Goal: Task Accomplishment & Management: Use online tool/utility

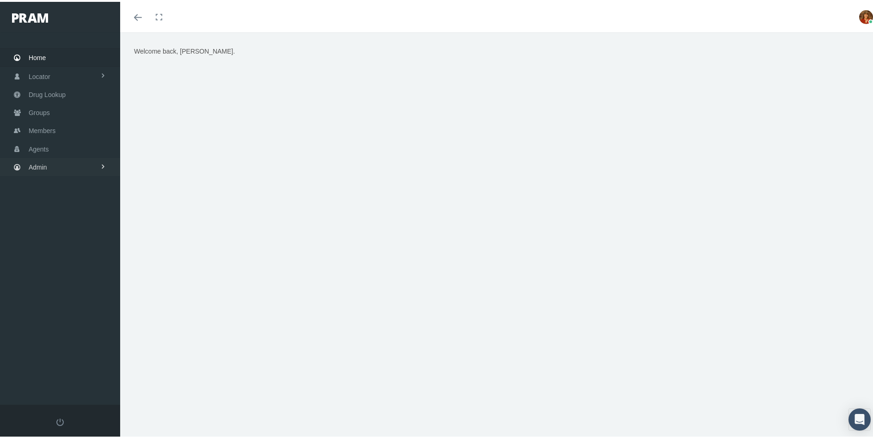
click at [40, 163] on span "Admin" at bounding box center [38, 166] width 18 height 18
click at [59, 369] on span "Reports" at bounding box center [49, 373] width 23 height 16
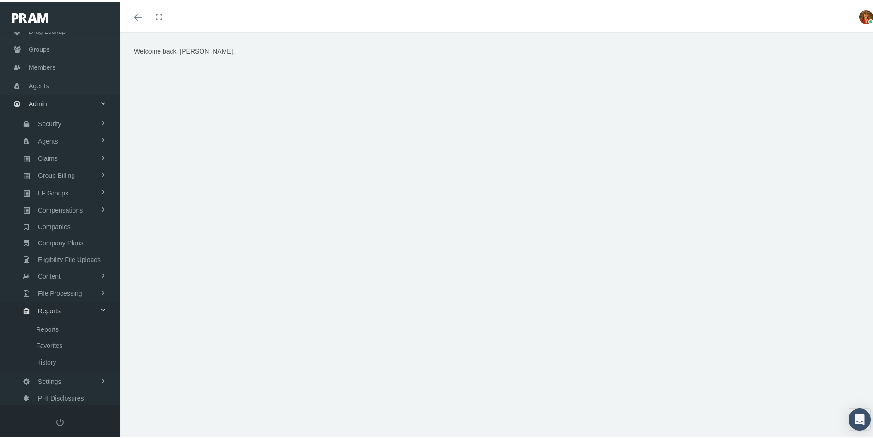
scroll to position [68, 0]
click at [53, 342] on span "Favorites" at bounding box center [49, 340] width 27 height 16
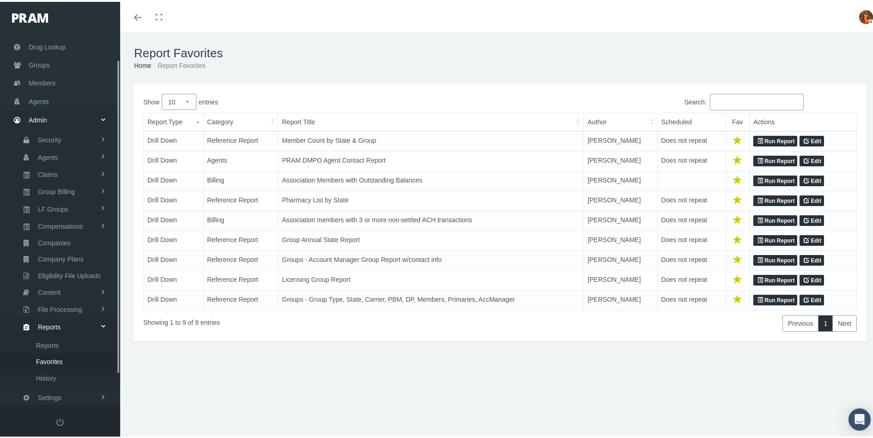
scroll to position [68, 0]
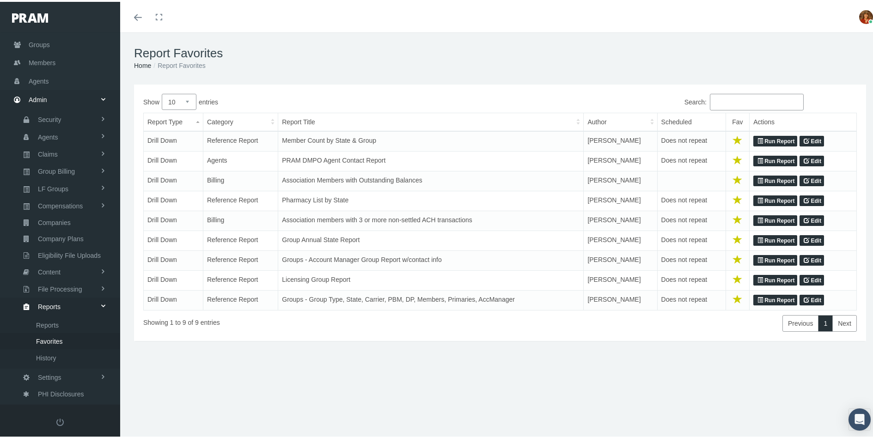
click at [779, 159] on link "Run Report" at bounding box center [775, 159] width 44 height 11
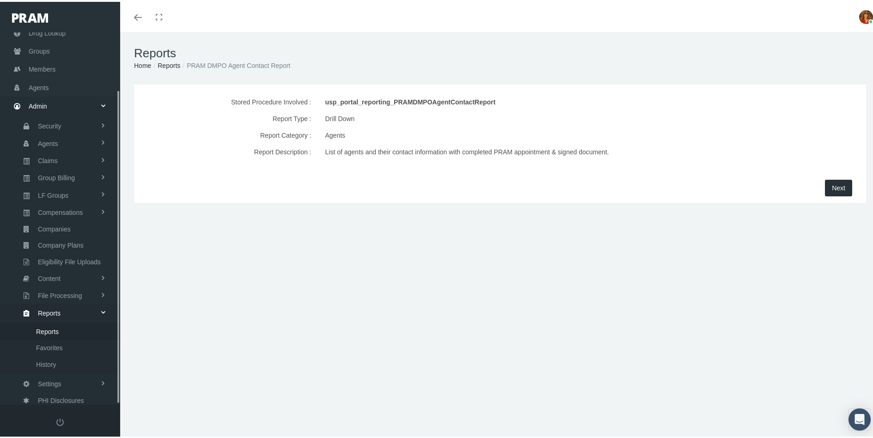
scroll to position [68, 0]
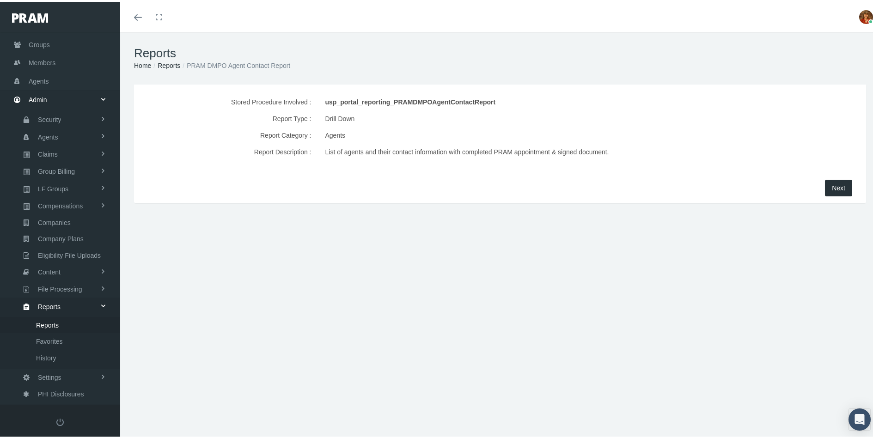
click at [838, 186] on button "Next" at bounding box center [838, 186] width 27 height 17
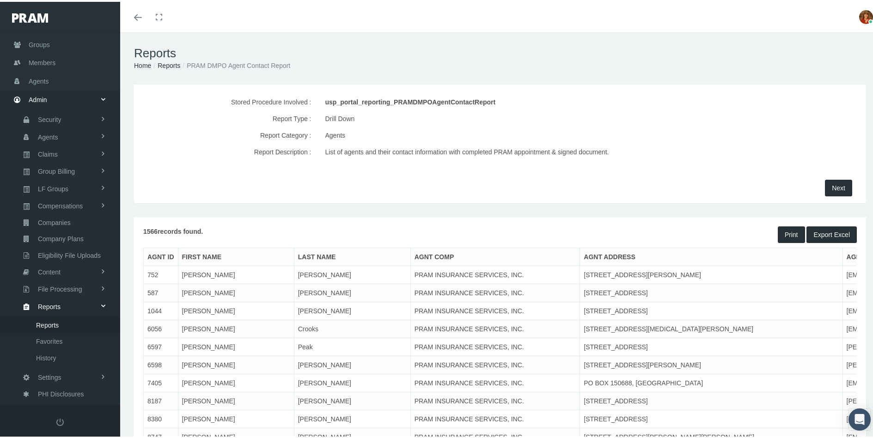
click at [829, 234] on button "Export Excel" at bounding box center [831, 233] width 50 height 17
